Goal: Information Seeking & Learning: Stay updated

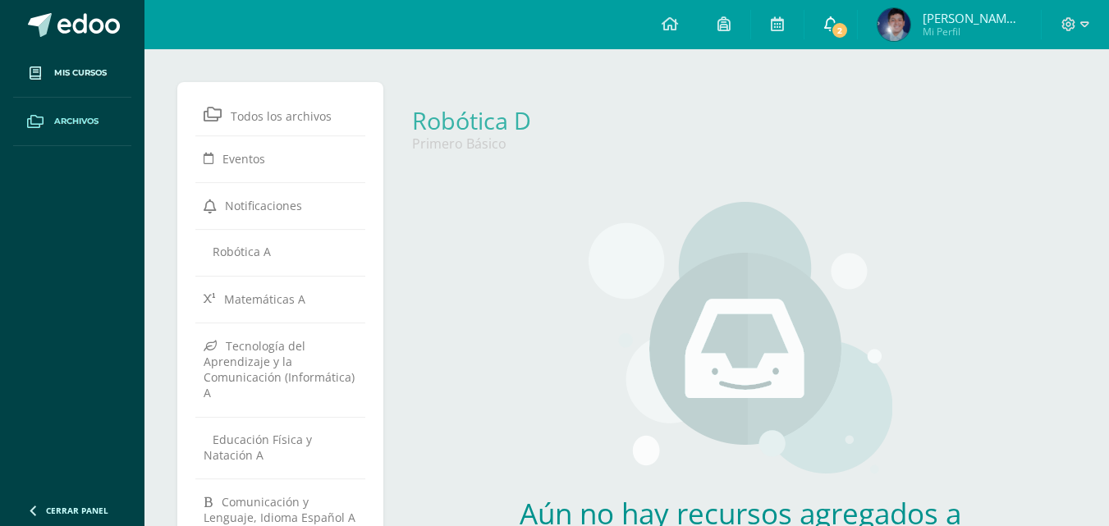
click at [844, 30] on span "2" at bounding box center [840, 30] width 18 height 18
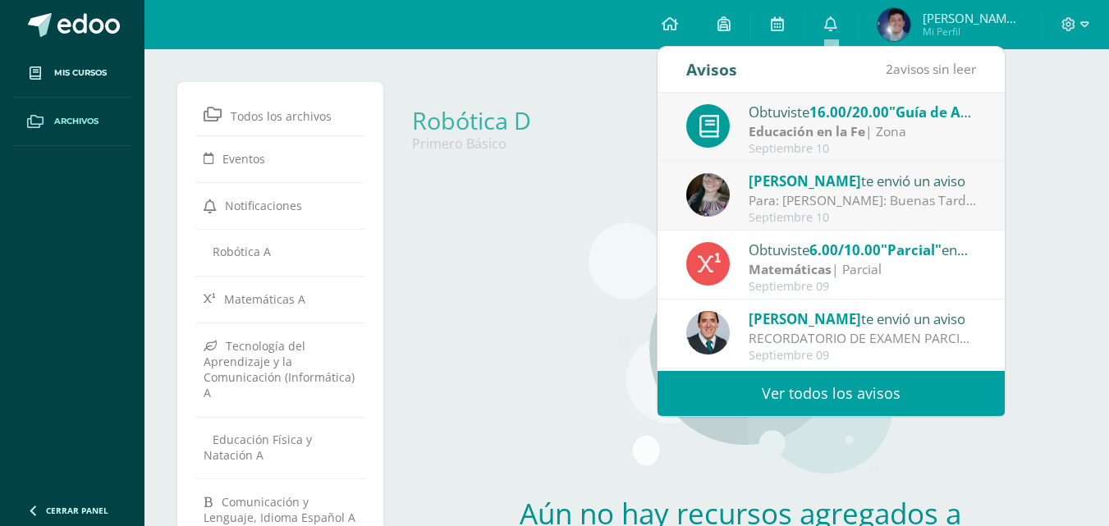
click at [814, 212] on div "Septiembre 10" at bounding box center [863, 218] width 228 height 14
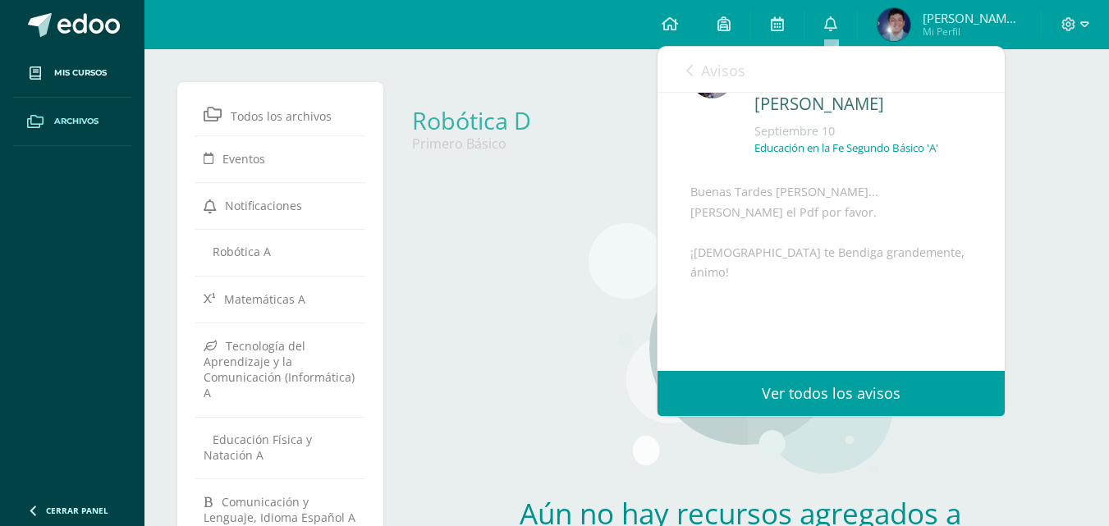
scroll to position [159, 0]
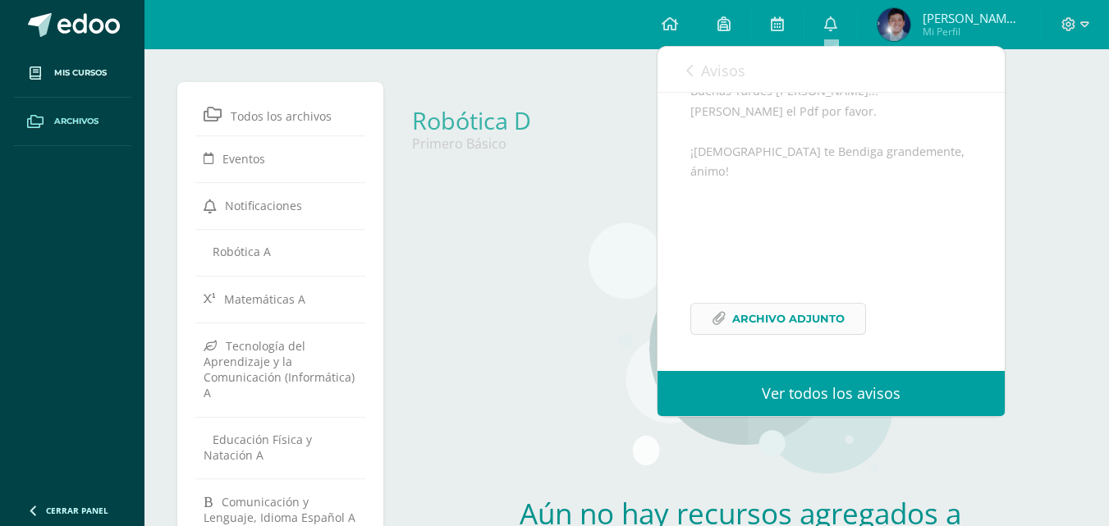
click at [788, 324] on span "Archivo Adjunto" at bounding box center [789, 319] width 113 height 30
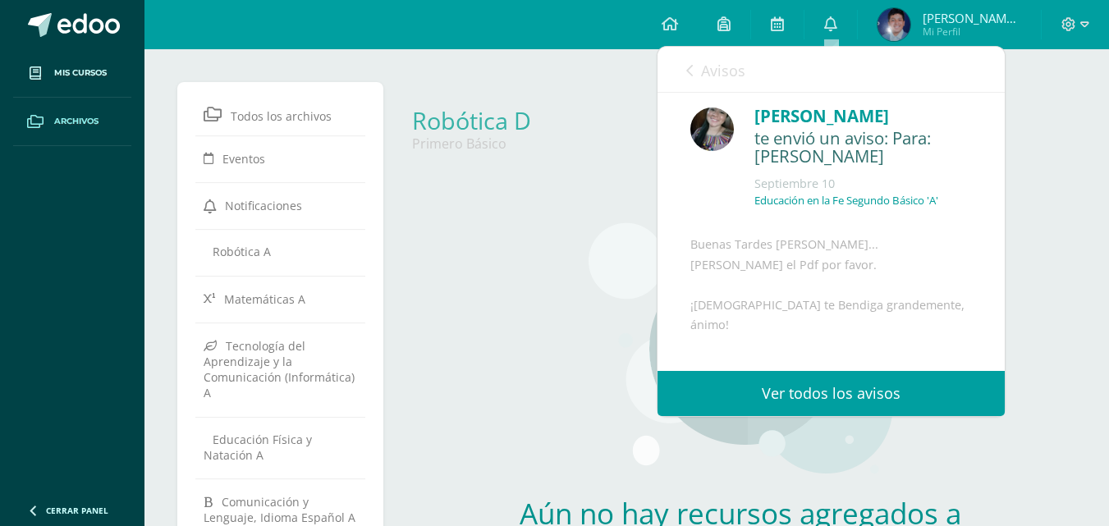
scroll to position [2, 0]
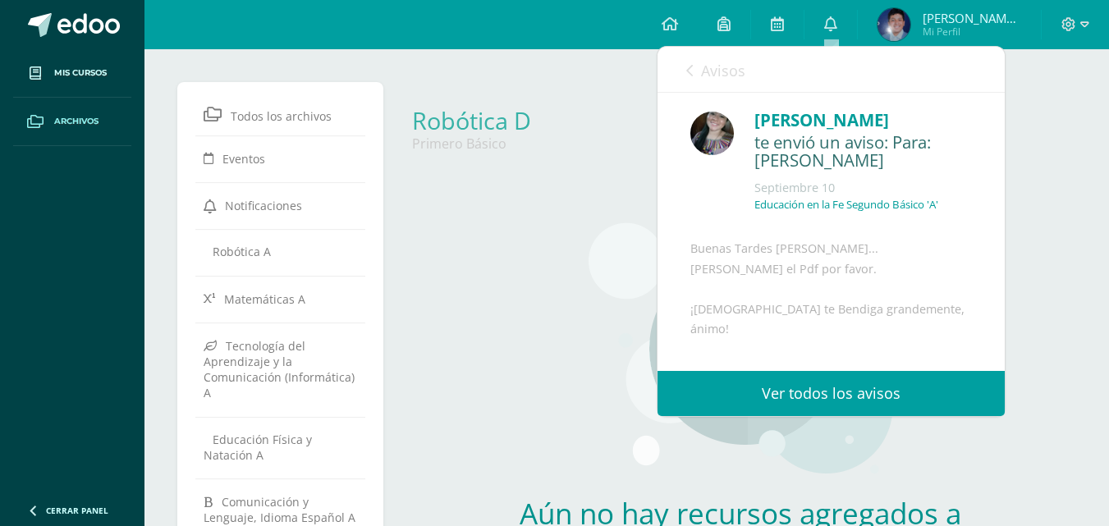
click at [706, 79] on span "Avisos" at bounding box center [723, 71] width 44 height 20
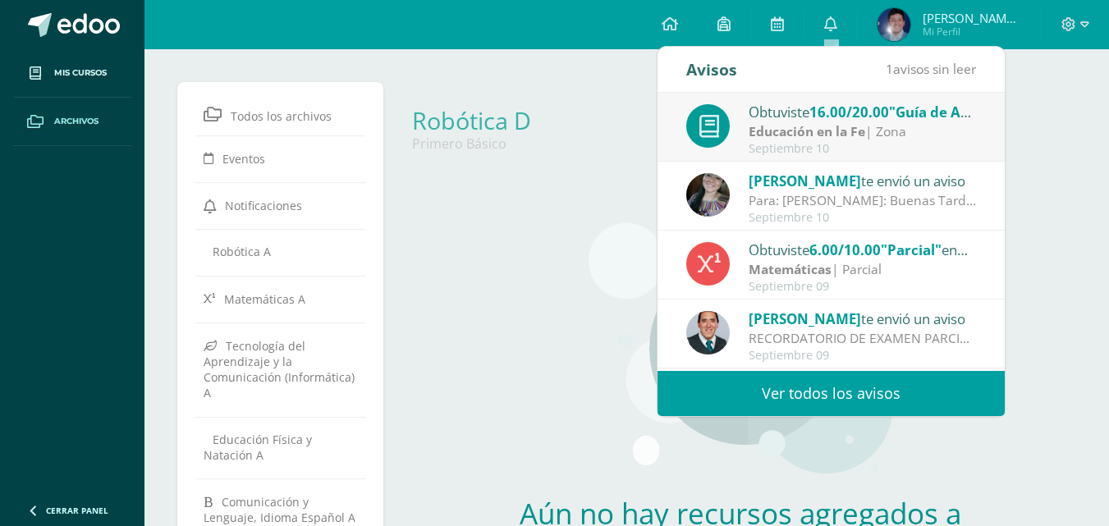
click at [749, 136] on strong "Educación en la Fe" at bounding box center [807, 131] width 117 height 18
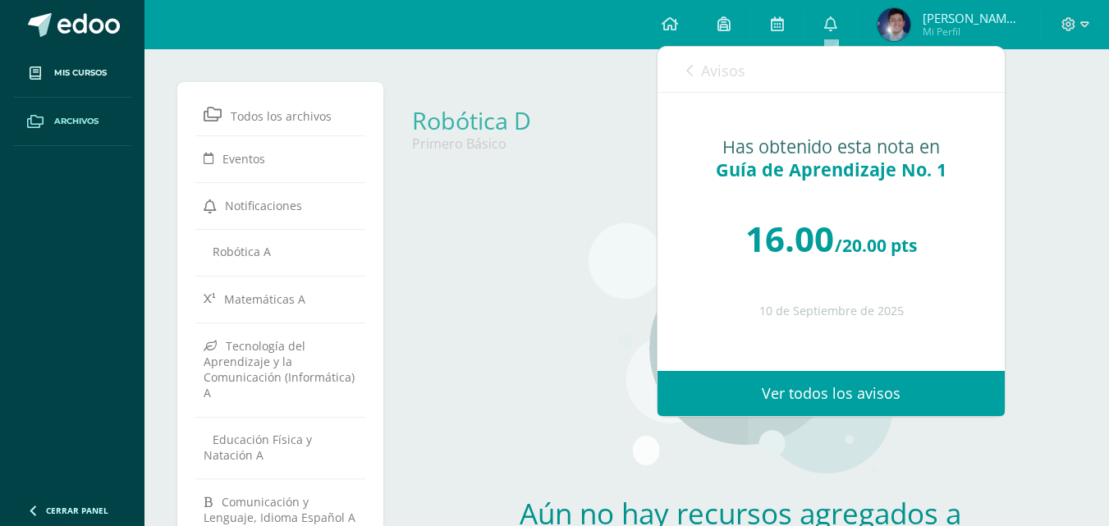
scroll to position [0, 0]
click at [696, 70] on link "Avisos" at bounding box center [716, 70] width 59 height 47
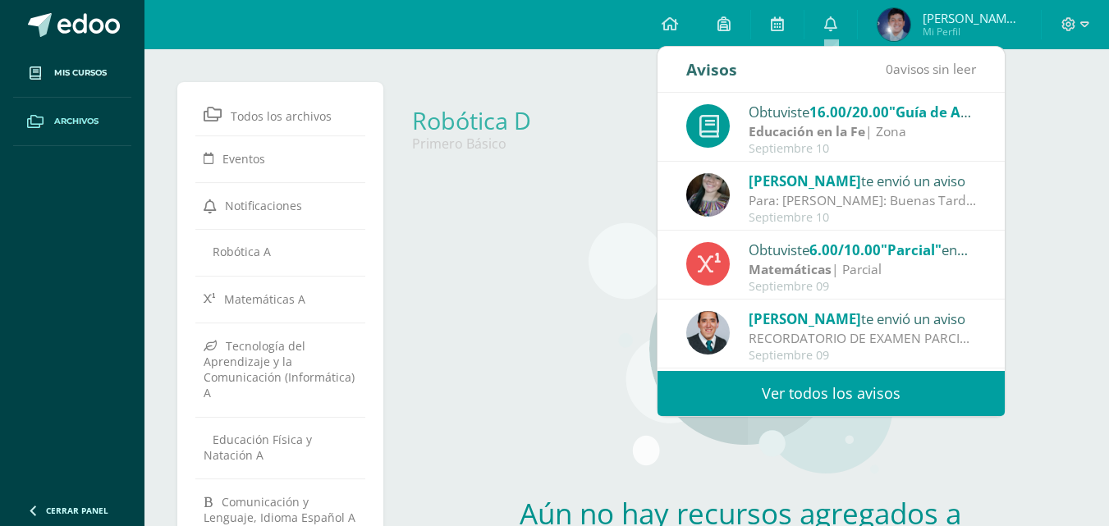
click at [760, 324] on span "[PERSON_NAME]" at bounding box center [805, 319] width 113 height 19
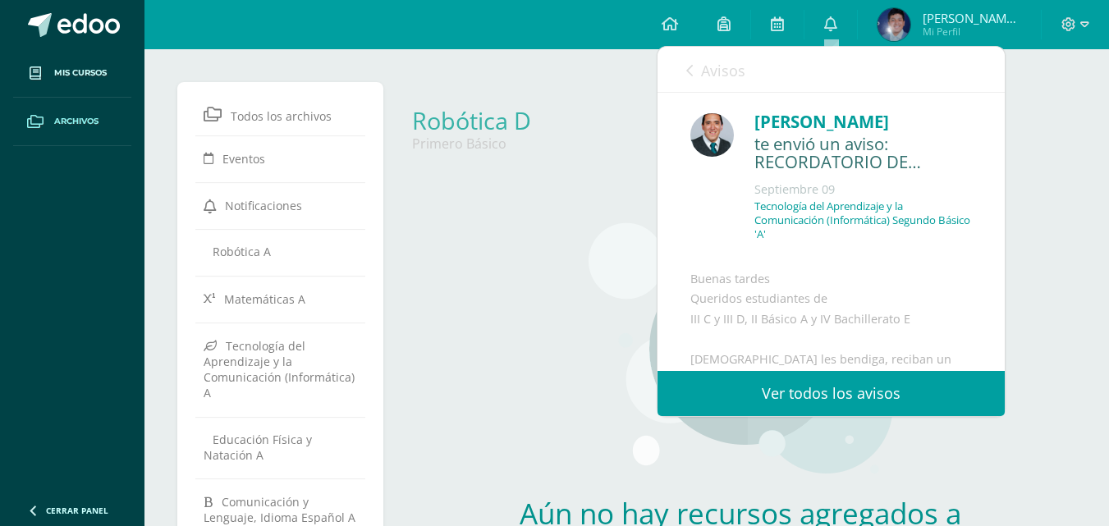
click at [694, 66] on link "Avisos" at bounding box center [716, 70] width 59 height 47
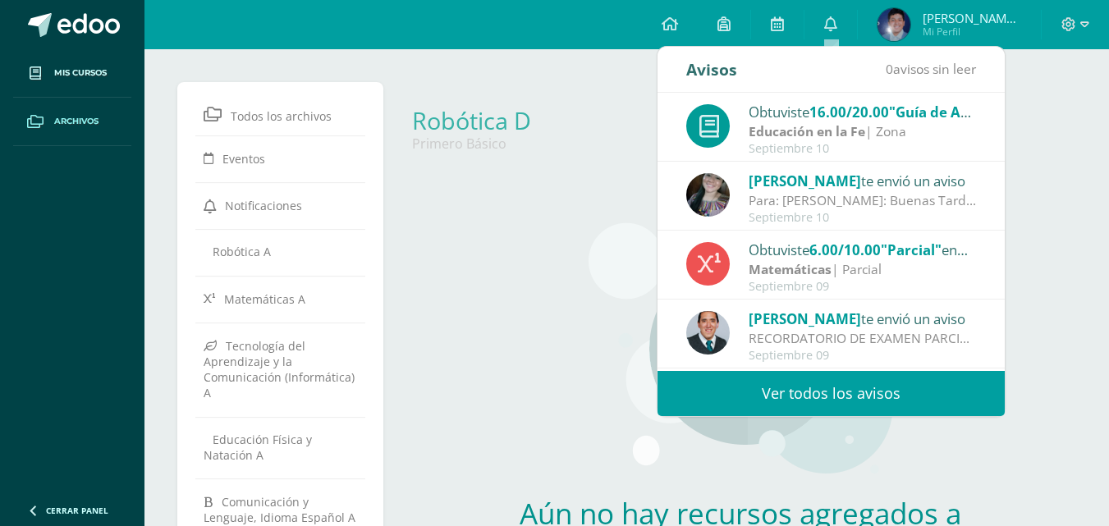
click at [792, 186] on span "[PERSON_NAME]" at bounding box center [805, 181] width 113 height 19
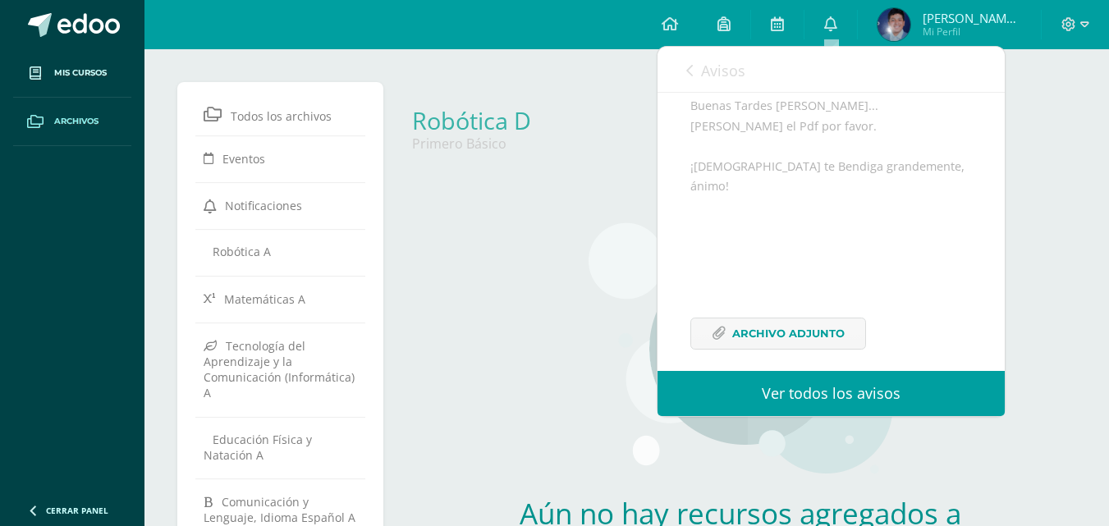
scroll to position [159, 0]
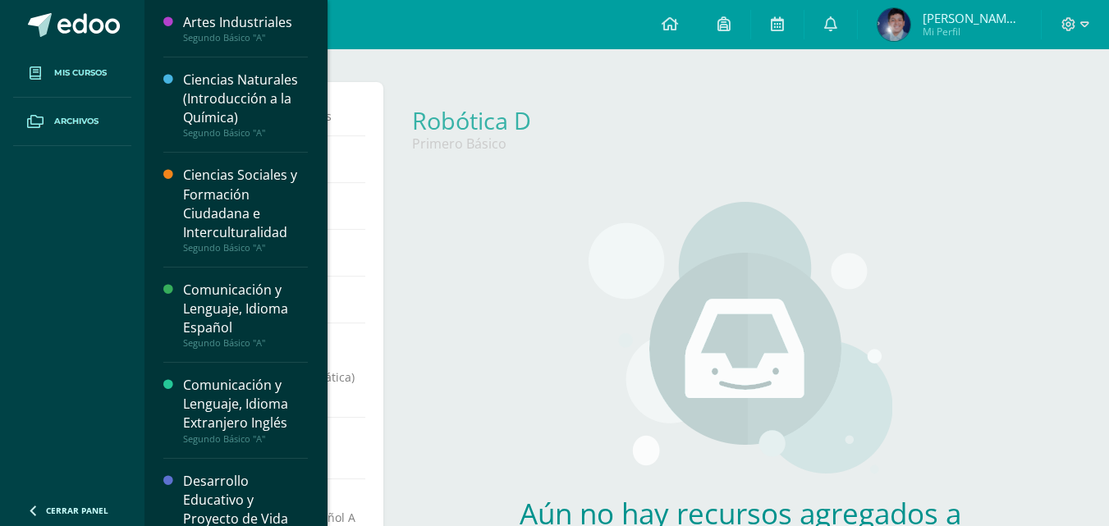
click at [95, 69] on span "Mis cursos" at bounding box center [80, 73] width 53 height 13
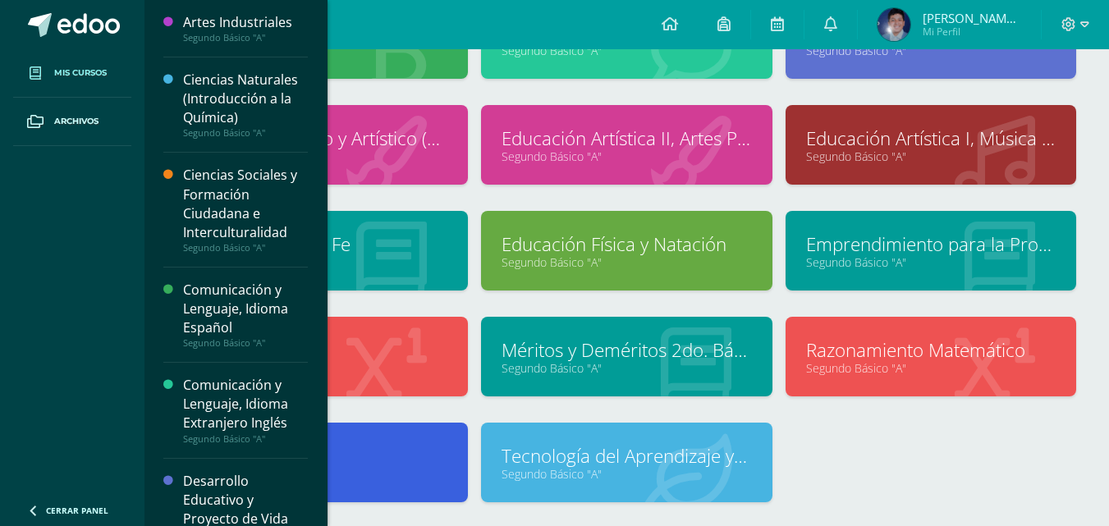
scroll to position [375, 0]
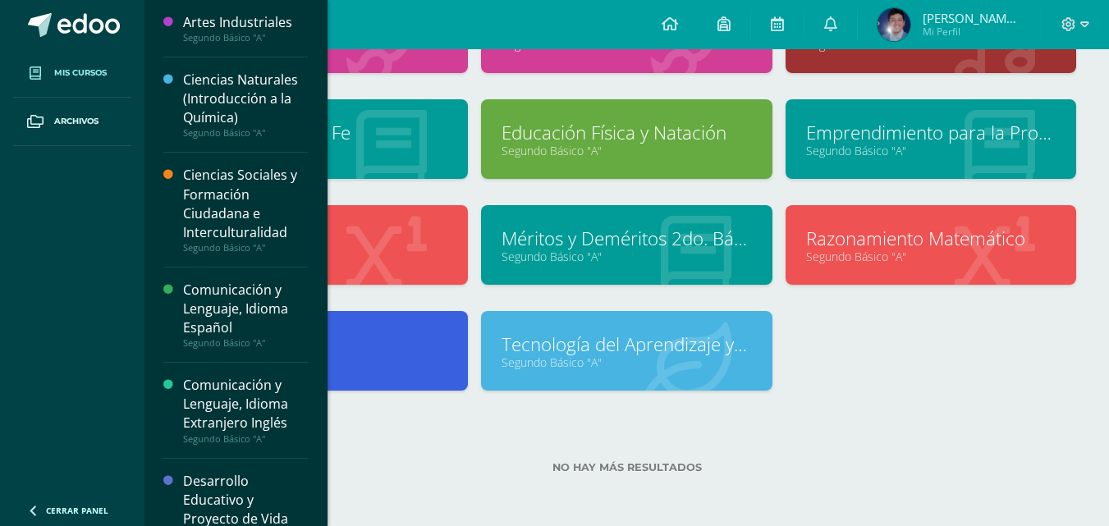
click at [820, 374] on div "Artes Industriales Segundo Básico "A" Ciencias Naturales (Introducción a la Quí…" at bounding box center [627, 100] width 912 height 636
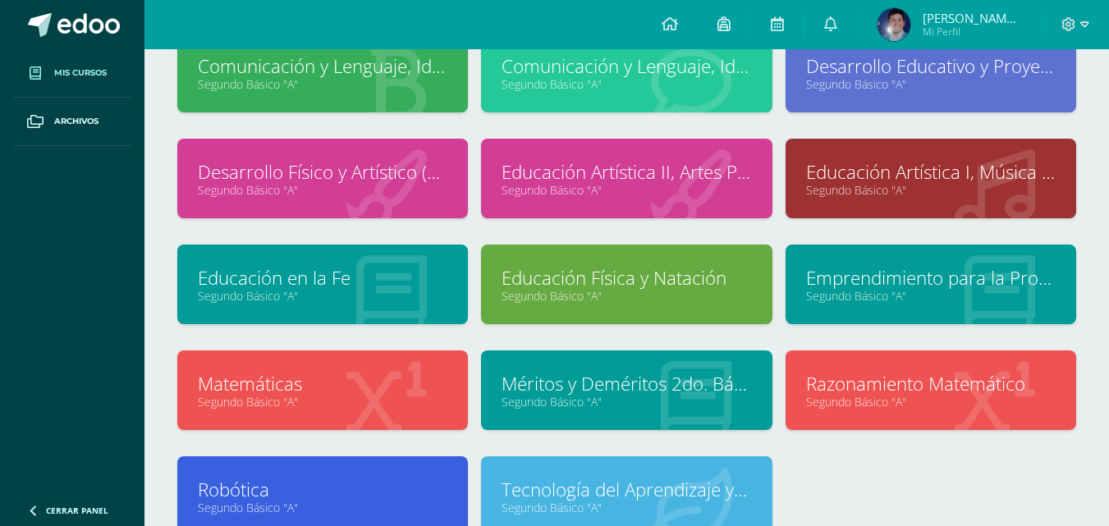
scroll to position [197, 0]
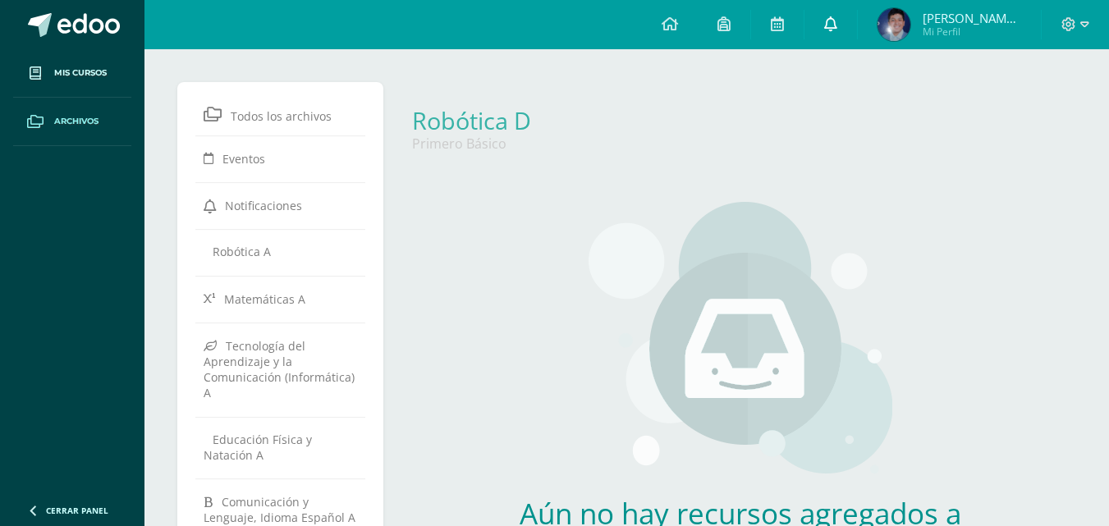
click at [848, 29] on link at bounding box center [831, 24] width 53 height 49
drag, startPoint x: 1007, startPoint y: 188, endPoint x: 998, endPoint y: 292, distance: 103.9
click at [998, 292] on div "Aún no hay recursos agregados a esta categoría. Podrás ver todos los recursos c…" at bounding box center [741, 412] width 684 height 486
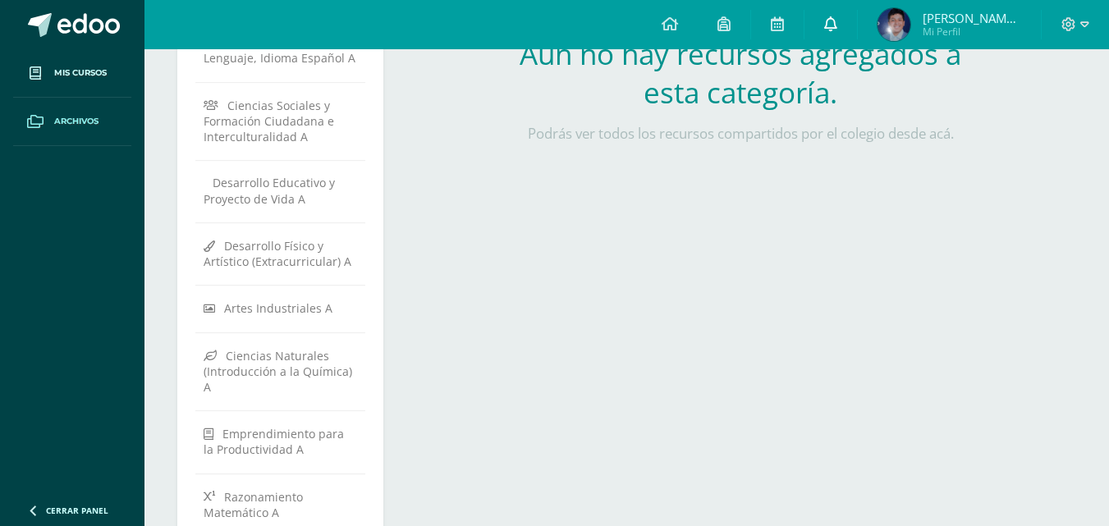
click at [828, 35] on link at bounding box center [831, 24] width 53 height 49
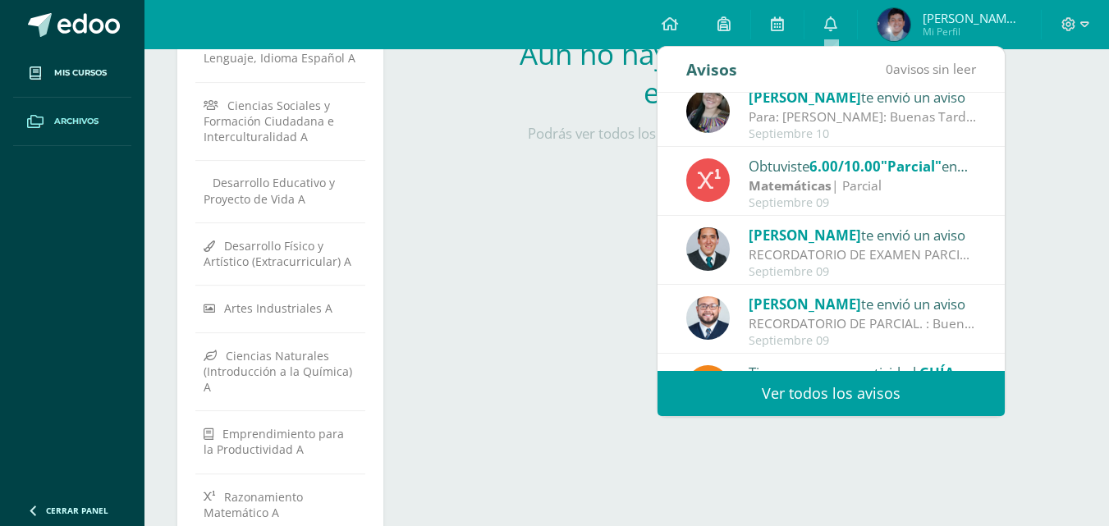
scroll to position [273, 0]
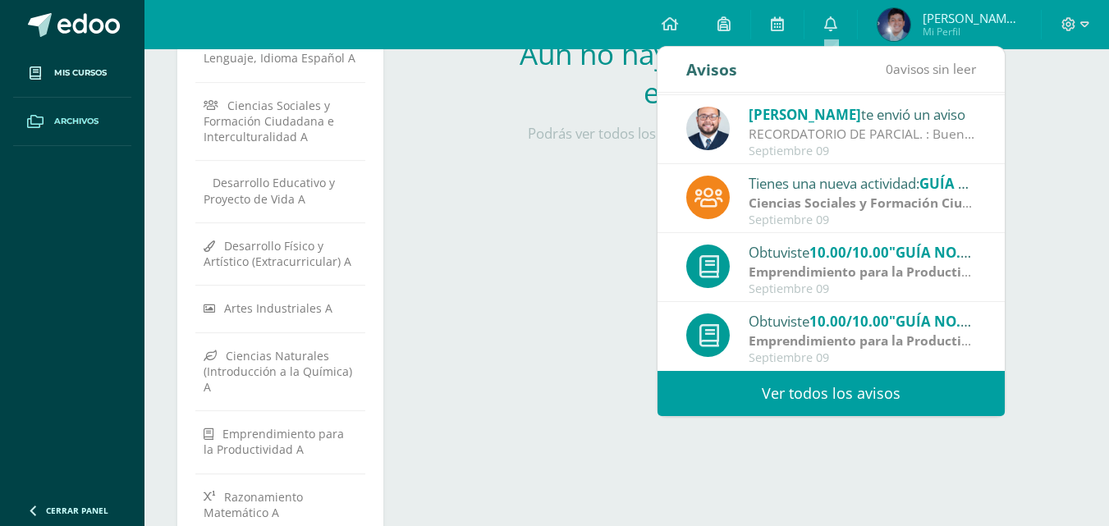
click at [940, 388] on link "Ver todos los avisos" at bounding box center [831, 393] width 347 height 45
